Goal: Obtain resource: Obtain resource

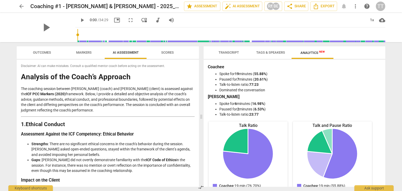
scroll to position [1099, 0]
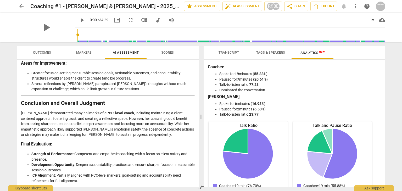
click at [20, 5] on span "arrow_back" at bounding box center [21, 6] width 6 height 6
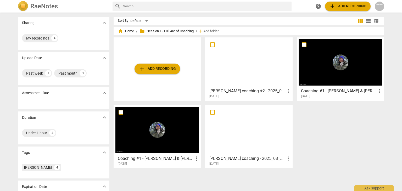
click at [147, 32] on span "folder Session 1 - Full Arc of Coaching" at bounding box center [166, 31] width 54 height 5
click at [152, 30] on span "folder Session 1 - Full Arc of Coaching" at bounding box center [166, 31] width 54 height 5
click at [164, 157] on h3 "Coaching #1 - [PERSON_NAME] & [PERSON_NAME] - 2025_08_13 13_31 PDT - Recording" at bounding box center [156, 158] width 76 height 6
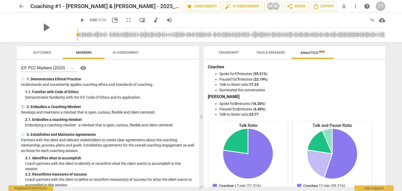
click at [127, 52] on span "AI Assessment" at bounding box center [126, 53] width 26 height 4
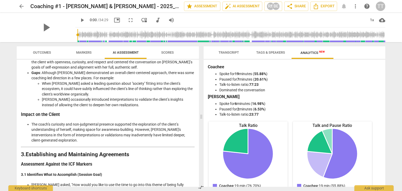
scroll to position [178, 0]
click at [236, 47] on button "Transcript" at bounding box center [229, 52] width 42 height 13
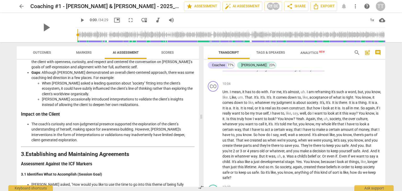
scroll to position [0, 0]
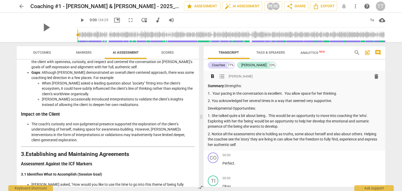
click at [223, 76] on span "format_list_bulleted" at bounding box center [222, 76] width 6 height 6
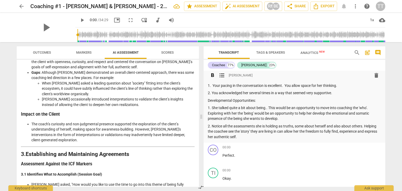
scroll to position [16, 0]
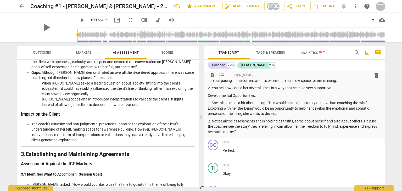
drag, startPoint x: 269, startPoint y: 102, endPoint x: 284, endPoint y: 111, distance: 17.6
click at [284, 111] on p "1. She talked quite a bit about being.. This would be an opportunity to move in…" at bounding box center [294, 108] width 173 height 16
copy p "This would be an opportunity to move into coaching the 'who'. Exploring with he…"
drag, startPoint x: 268, startPoint y: 132, endPoint x: 209, endPoint y: 99, distance: 68.3
click at [209, 99] on div "Summary: Strengths: 1. Your pacing in the conversation is excellent. You allow …" at bounding box center [294, 102] width 173 height 66
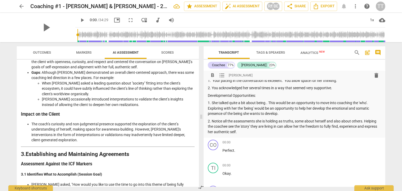
copy div "1. She talked quite a bit about being.. This would be an opportunity to move in…"
